Goal: Check status

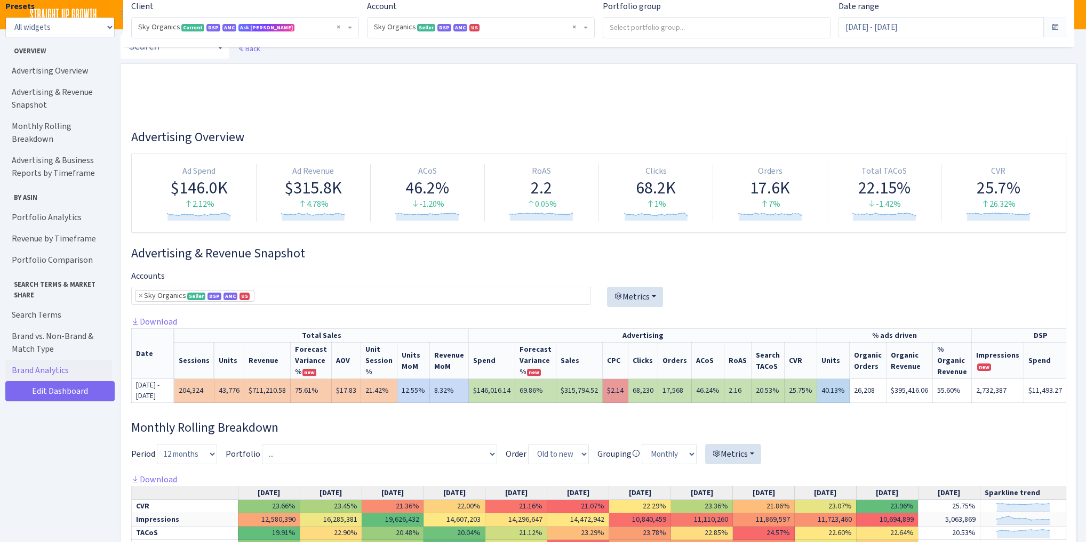
select select "[CREDIT_CARD_NUMBER]"
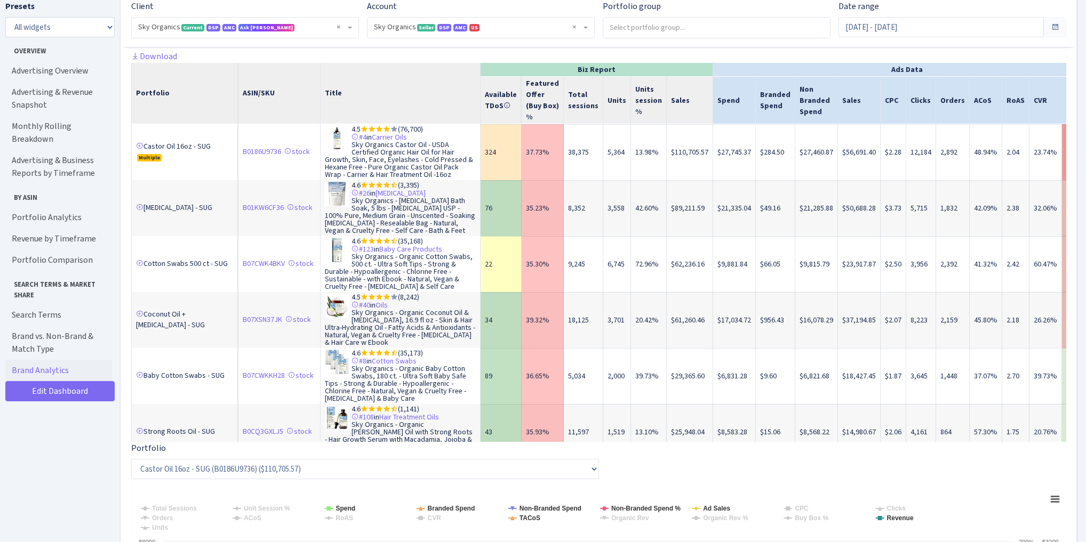
scroll to position [0, 241]
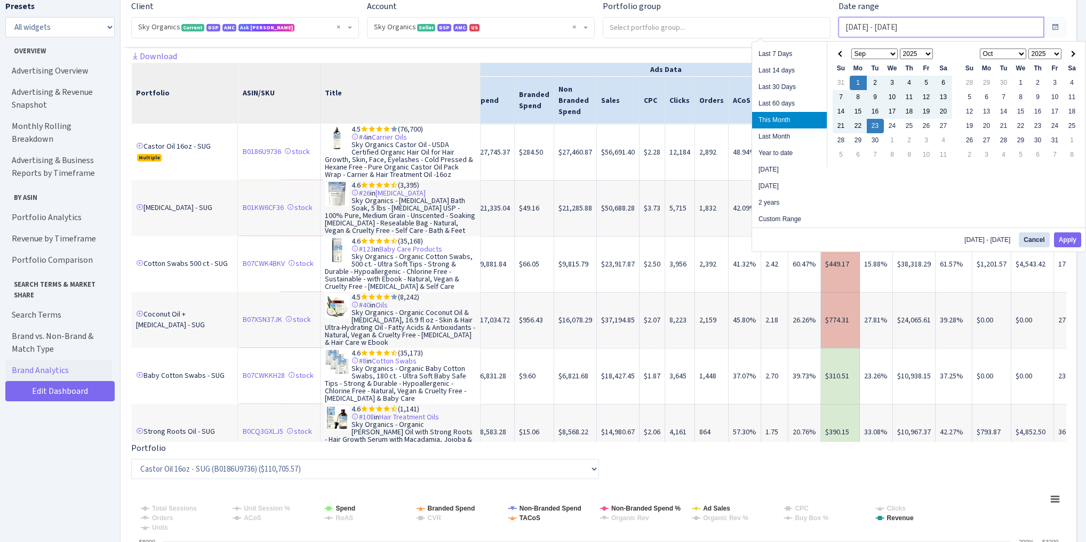
click at [886, 28] on input "[DATE] - [DATE]" at bounding box center [940, 27] width 205 height 20
click at [785, 152] on li "Year to date" at bounding box center [789, 153] width 75 height 17
type input "[DATE] - [DATE]"
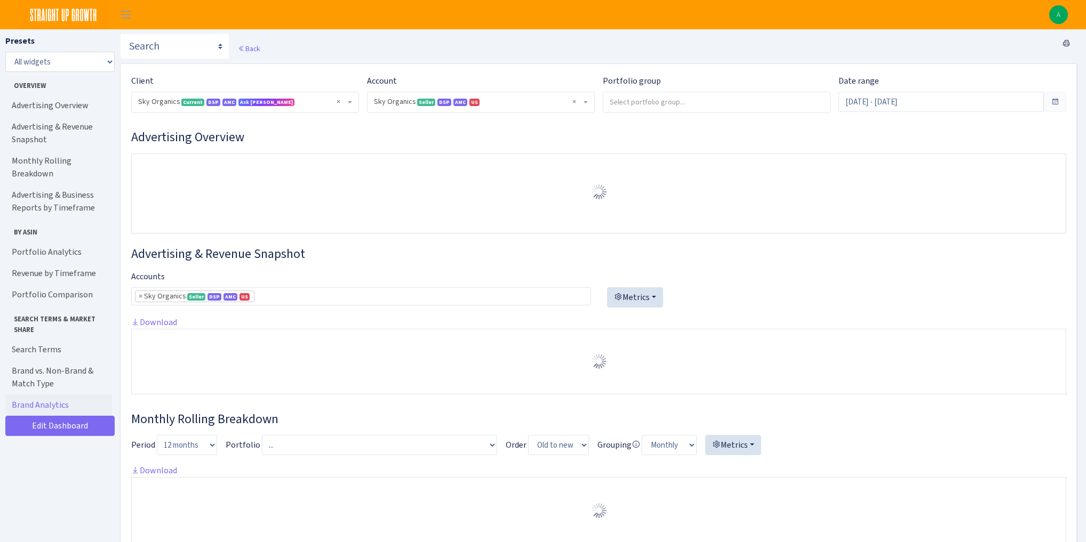
select select "[CREDIT_CARD_NUMBER]"
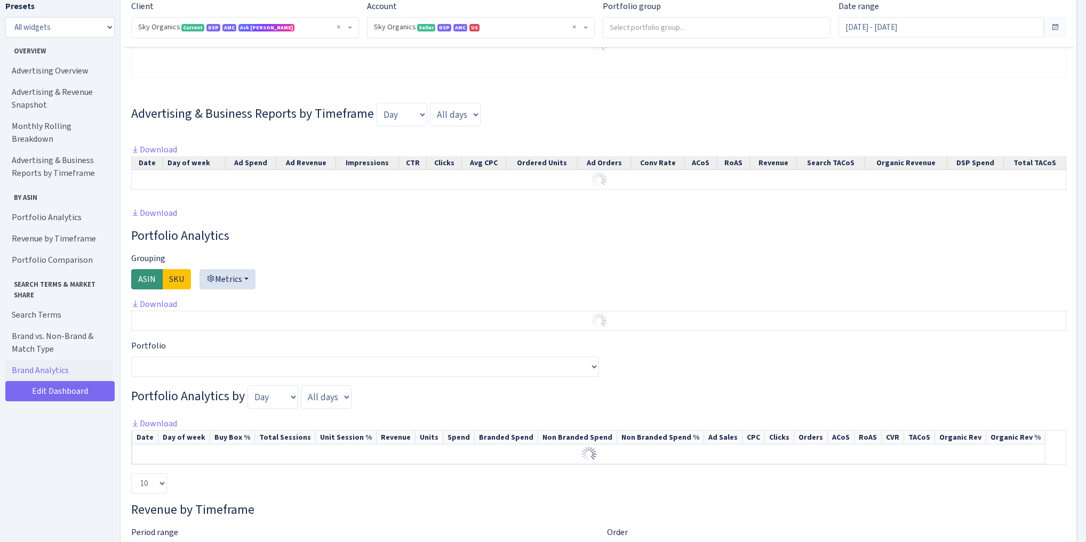
scroll to position [810, 0]
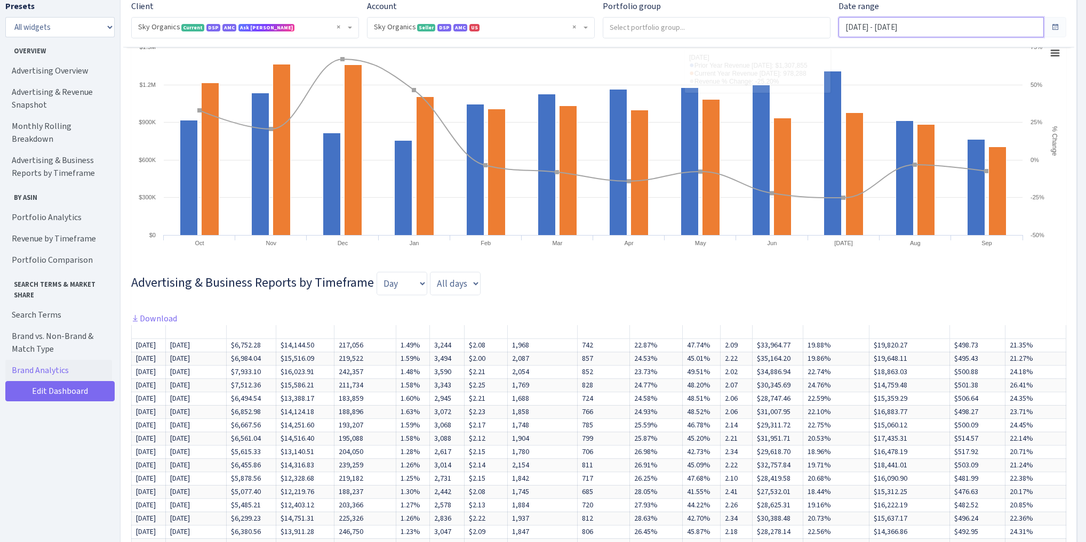
click at [919, 25] on input "[DATE] - [DATE]" at bounding box center [940, 27] width 205 height 20
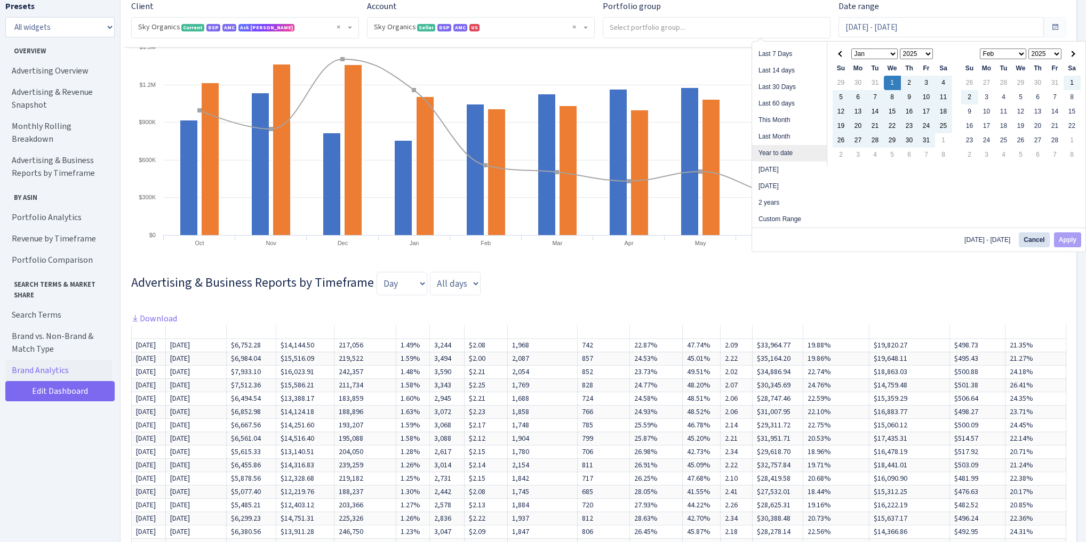
click at [801, 154] on li "Year to date" at bounding box center [789, 153] width 75 height 17
type input "Jan 1, 2025 - Sep 25, 2025"
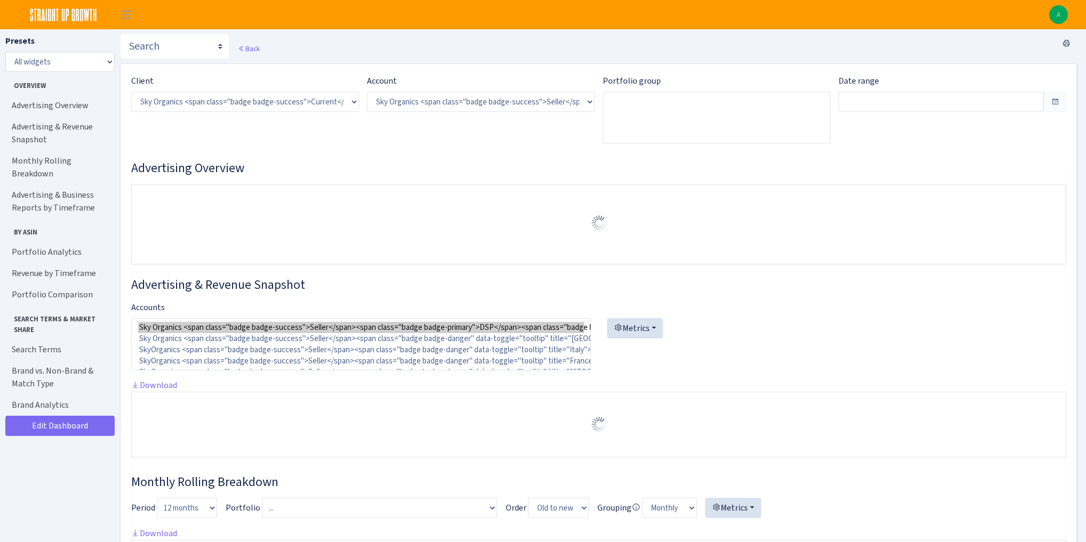
select select "[CREDIT_CARD_NUMBER]"
type input "[DATE] - [DATE]"
type input "Apr 8, 2024 - Dec 31, 2024"
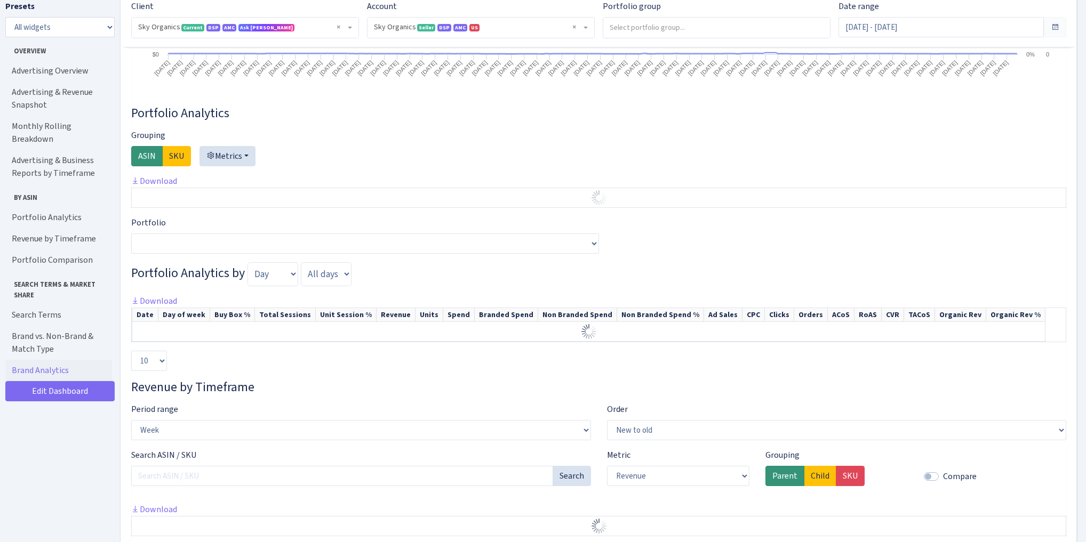
scroll to position [1664, 0]
